Goal: Use online tool/utility: Utilize a website feature to perform a specific function

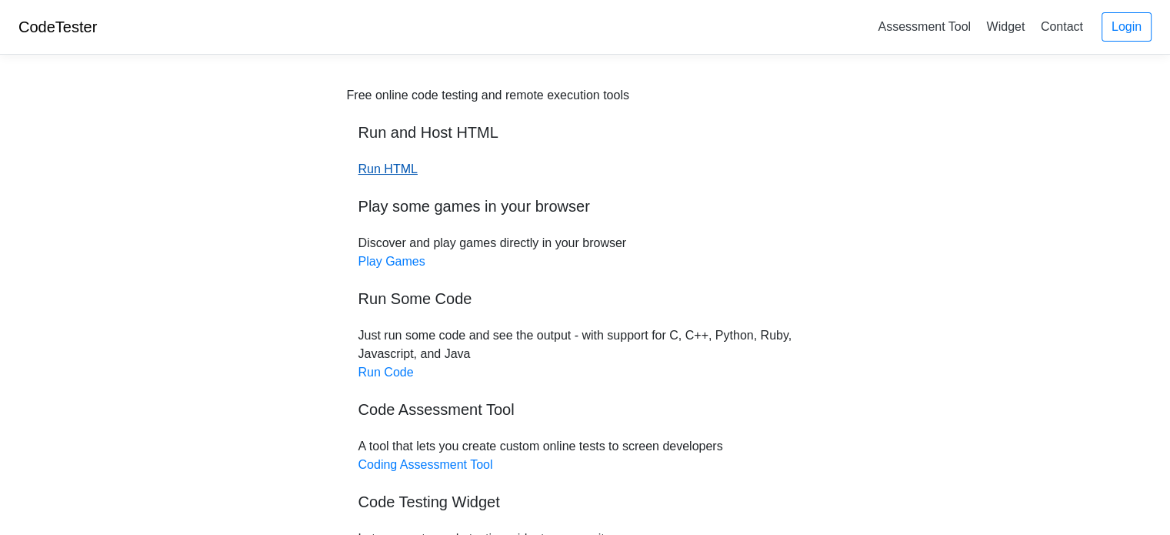
click at [394, 172] on link "Run HTML" at bounding box center [387, 168] width 59 height 13
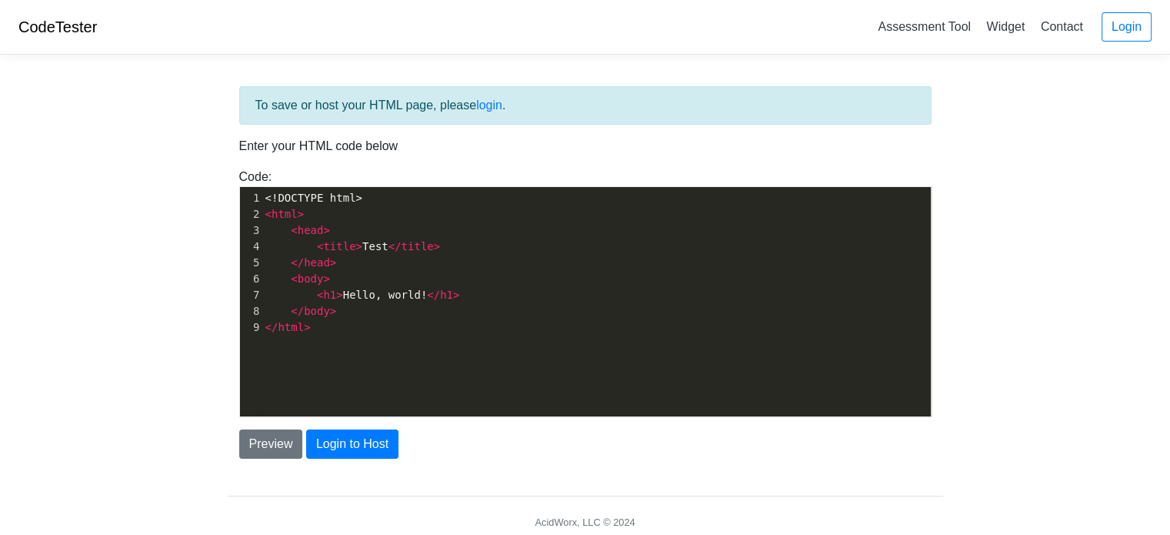
scroll to position [5, 0]
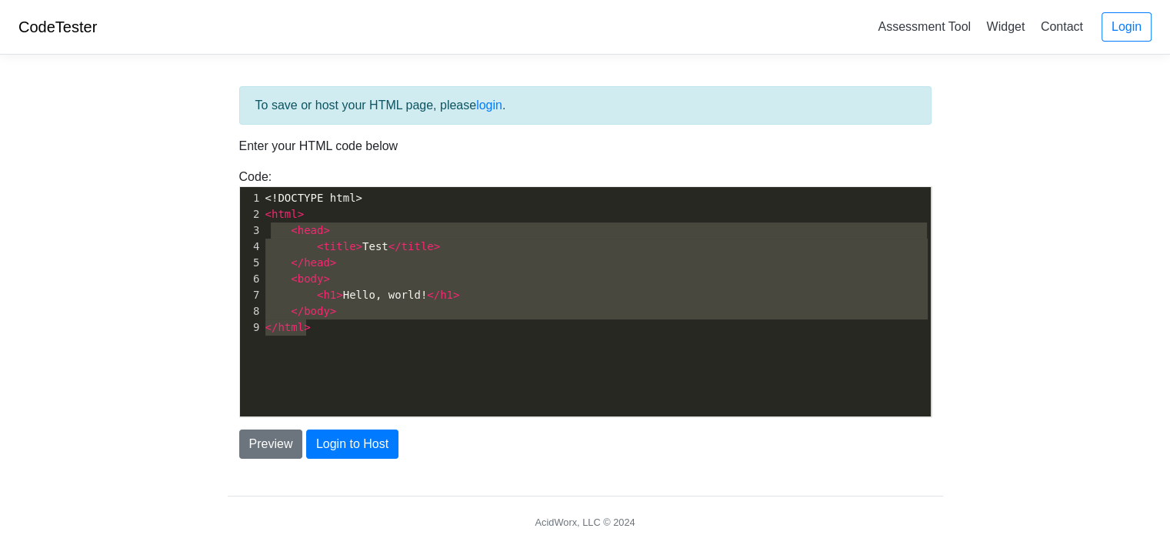
type textarea "<!DOCTYPE html> <html> <head> <title>Test</title> </head> <body> <h1>Hello, wor…"
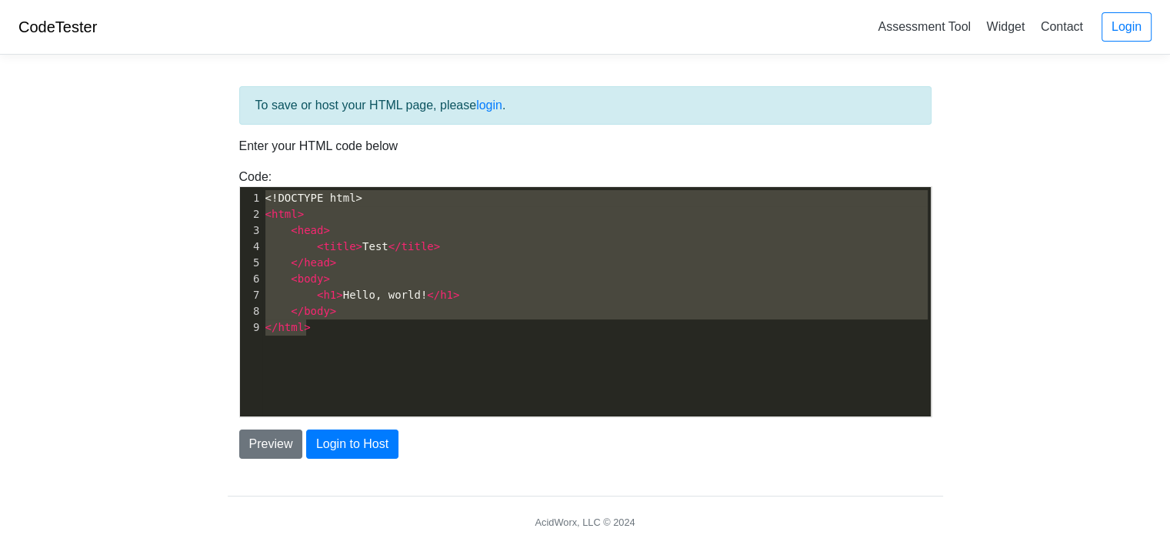
drag, startPoint x: 335, startPoint y: 326, endPoint x: 256, endPoint y: 187, distance: 160.2
click at [256, 187] on div "x 1 <!DOCTYPE html> 2 < html > 3 < head > 4 < title > Test </ title > 5 </ head…" at bounding box center [597, 313] width 714 height 252
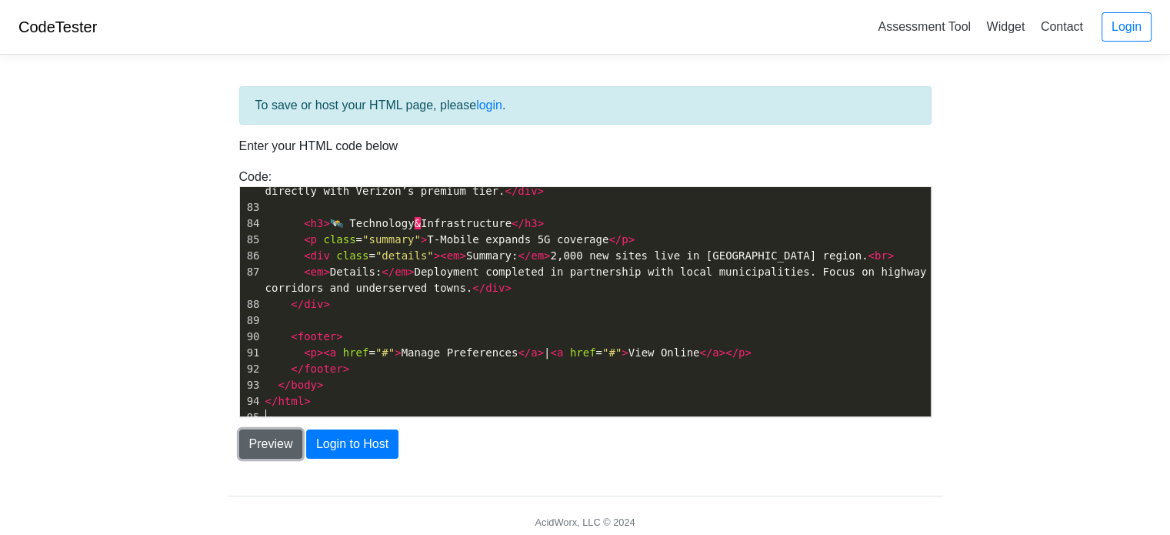
click at [268, 441] on button "Preview" at bounding box center [271, 443] width 64 height 29
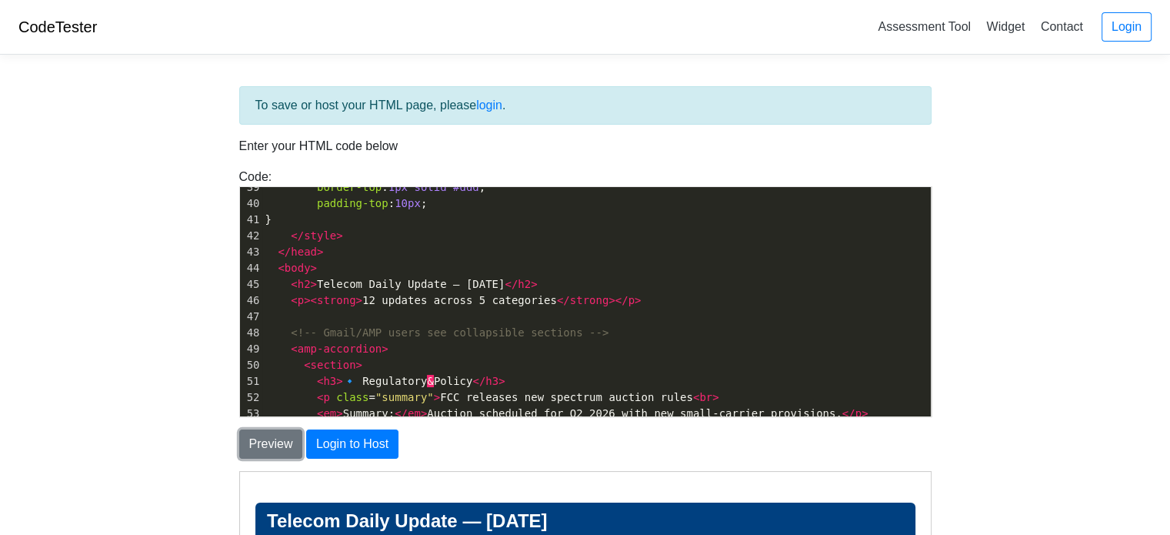
scroll to position [0, 0]
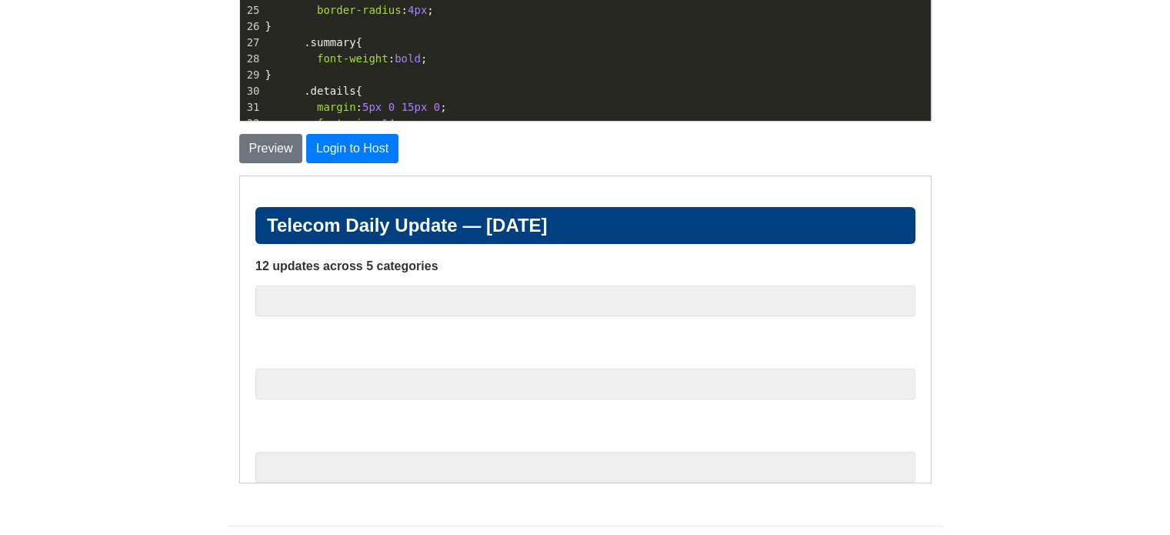
click at [112, 75] on body "CodeTester Assessment Tool Widget Contact Login To save or host your HTML page,…" at bounding box center [585, 144] width 1170 height 879
